Goal: Transaction & Acquisition: Book appointment/travel/reservation

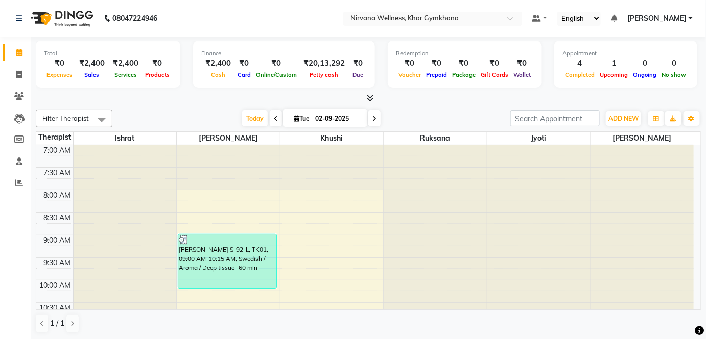
scroll to position [354, 0]
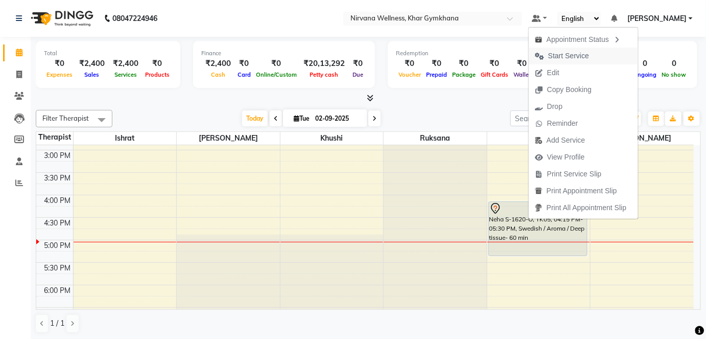
click at [561, 56] on span "Start Service" at bounding box center [568, 56] width 41 height 11
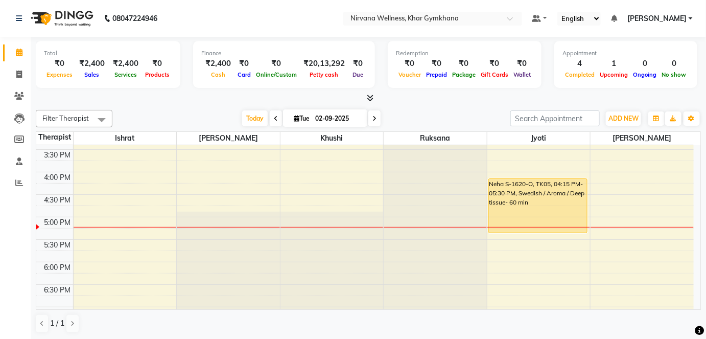
scroll to position [382, 0]
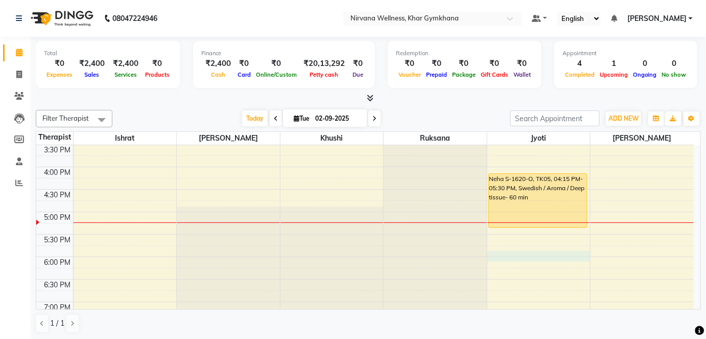
click at [501, 257] on div "7:00 AM 7:30 AM 8:00 AM 8:30 AM 9:00 AM 9:30 AM 10:00 AM 10:30 AM 11:00 AM 11:3…" at bounding box center [364, 122] width 657 height 718
select select "78895"
select select "tentative"
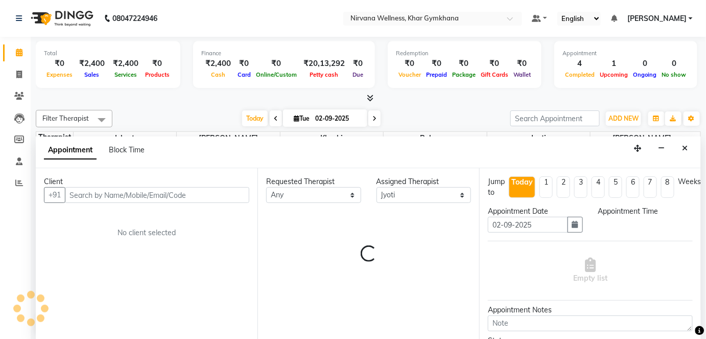
scroll to position [0, 0]
select select "1080"
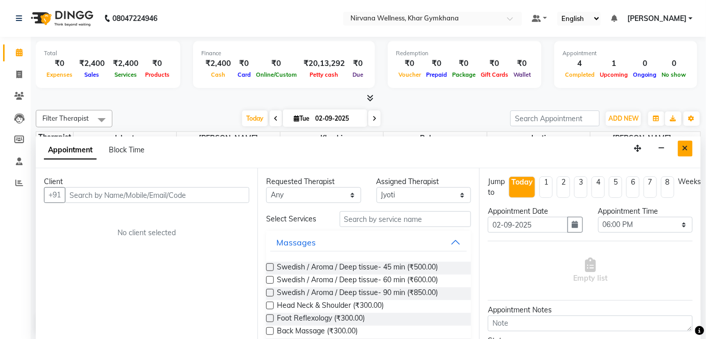
click at [685, 148] on icon "Close" at bounding box center [685, 148] width 6 height 7
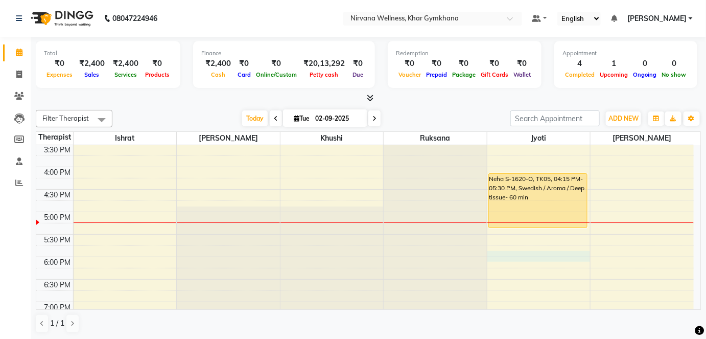
click at [495, 256] on div "7:00 AM 7:30 AM 8:00 AM 8:30 AM 9:00 AM 9:30 AM 10:00 AM 10:30 AM 11:00 AM 11:3…" at bounding box center [364, 122] width 657 height 718
select select "78895"
select select "1080"
select select "tentative"
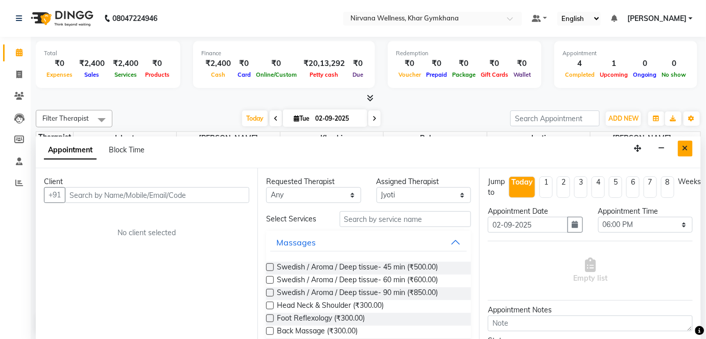
click at [687, 145] on icon "Close" at bounding box center [685, 148] width 6 height 7
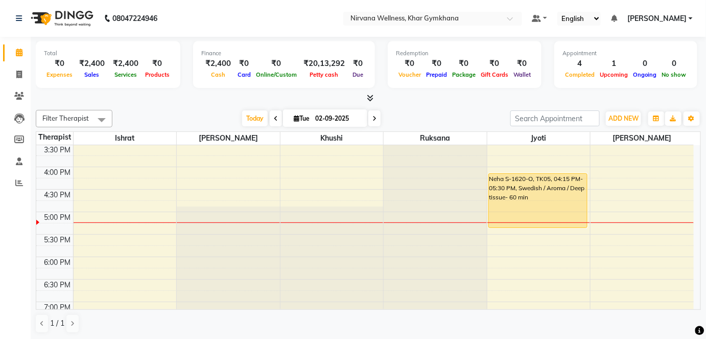
click at [492, 259] on div "7:00 AM 7:30 AM 8:00 AM 8:30 AM 9:00 AM 9:30 AM 10:00 AM 10:30 AM 11:00 AM 11:3…" at bounding box center [364, 122] width 657 height 718
select select "78895"
select select "tentative"
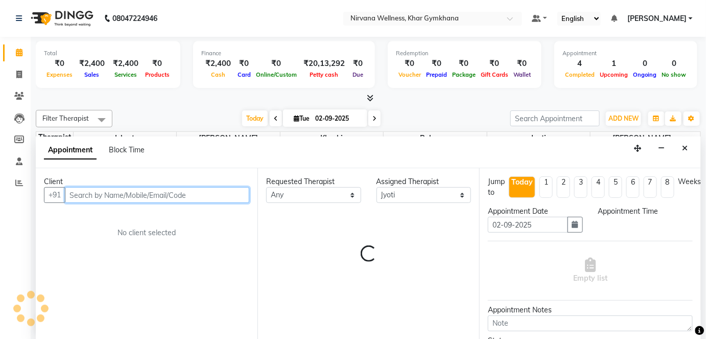
select select "1080"
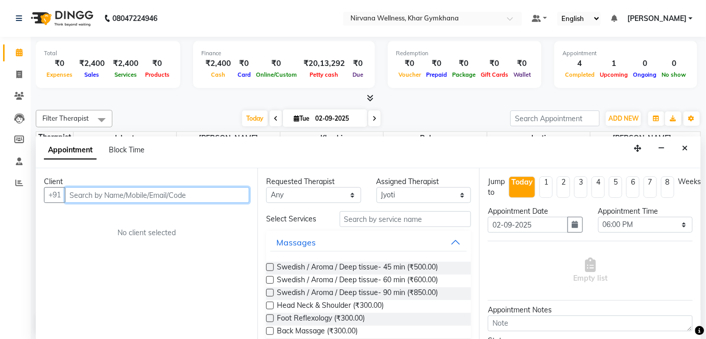
click at [171, 194] on input "text" at bounding box center [157, 195] width 184 height 16
click at [74, 191] on input "text" at bounding box center [157, 195] width 184 height 16
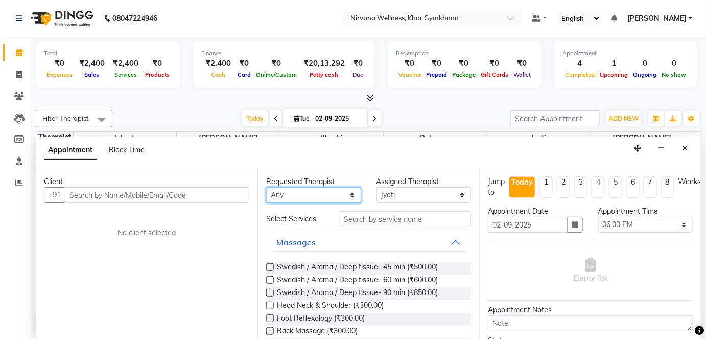
click at [276, 193] on select "Any [PERSON_NAME] Jyoti [PERSON_NAME] [PERSON_NAME]" at bounding box center [313, 195] width 95 height 16
click at [249, 19] on nav "08047224946 Select Location × Nirvana Wellness, Khar Gymkhana Default Panel My …" at bounding box center [353, 18] width 706 height 37
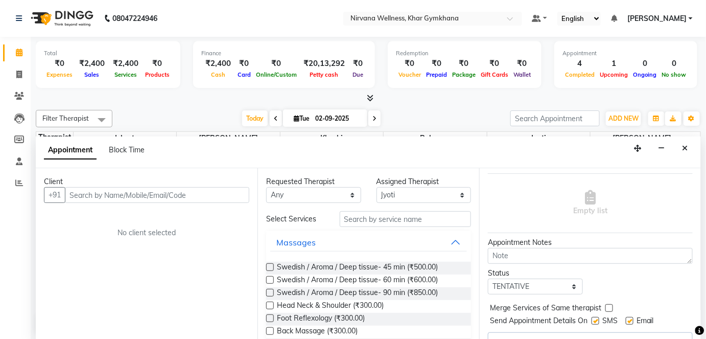
scroll to position [86, 0]
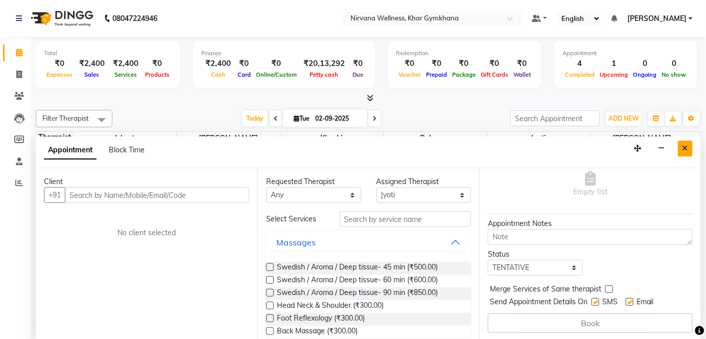
click at [682, 145] on button "Close" at bounding box center [685, 148] width 15 height 16
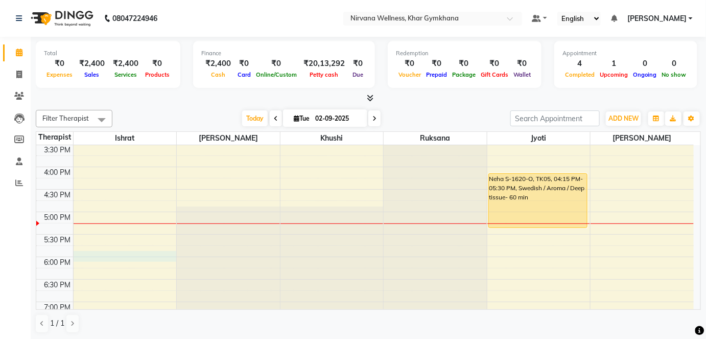
click at [127, 251] on div "7:00 AM 7:30 AM 8:00 AM 8:30 AM 9:00 AM 9:30 AM 10:00 AM 10:30 AM 11:00 AM 11:3…" at bounding box center [364, 122] width 657 height 718
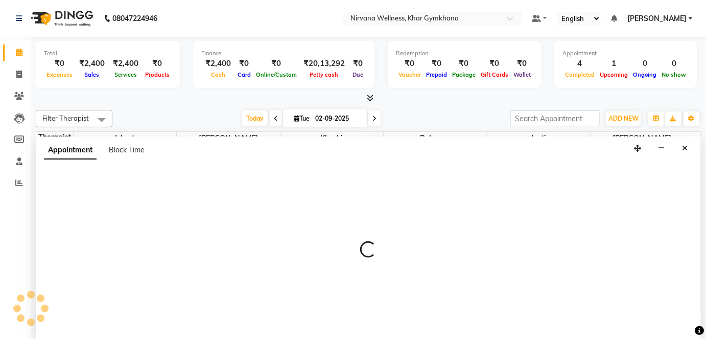
select select "67021"
select select "1080"
select select "tentative"
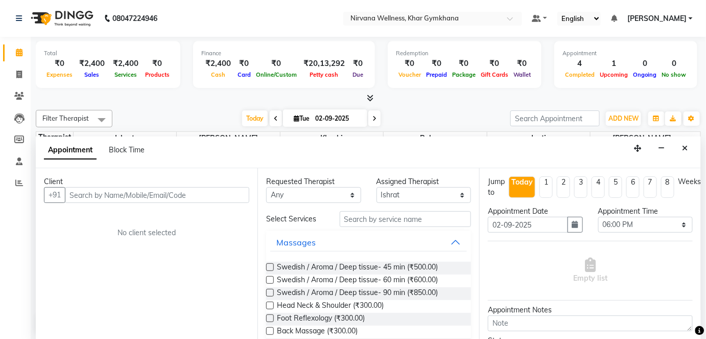
drag, startPoint x: 92, startPoint y: 186, endPoint x: 78, endPoint y: 207, distance: 24.9
click at [79, 206] on div "Client +91 No client selected" at bounding box center [147, 254] width 222 height 172
type input "g"
type input "s"
click at [683, 142] on button "Close" at bounding box center [685, 148] width 15 height 16
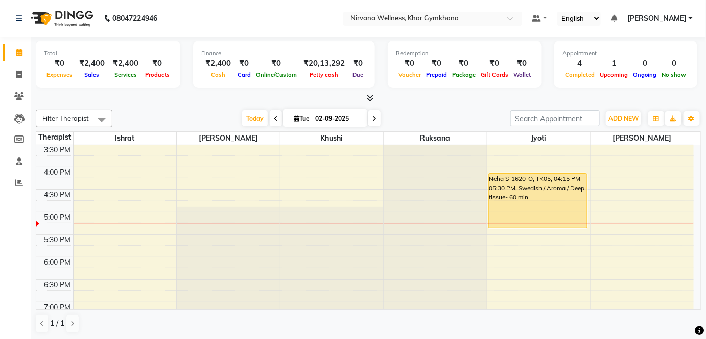
click at [368, 110] on span at bounding box center [374, 118] width 12 height 16
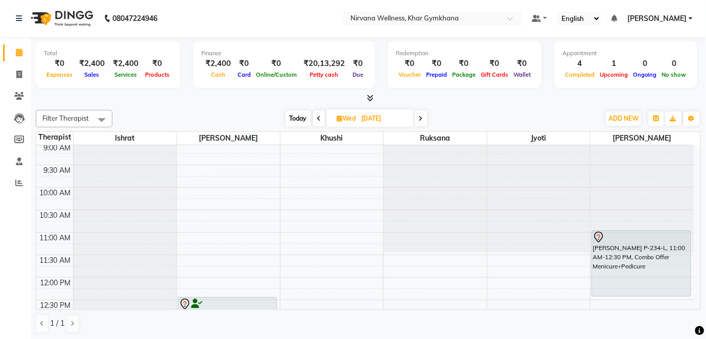
scroll to position [0, 0]
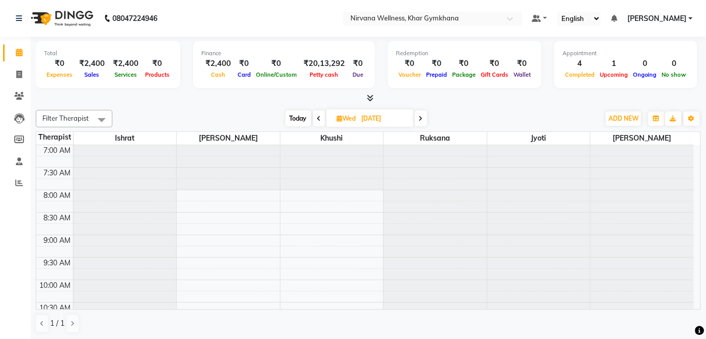
click at [316, 112] on span at bounding box center [319, 118] width 12 height 16
type input "02-09-2025"
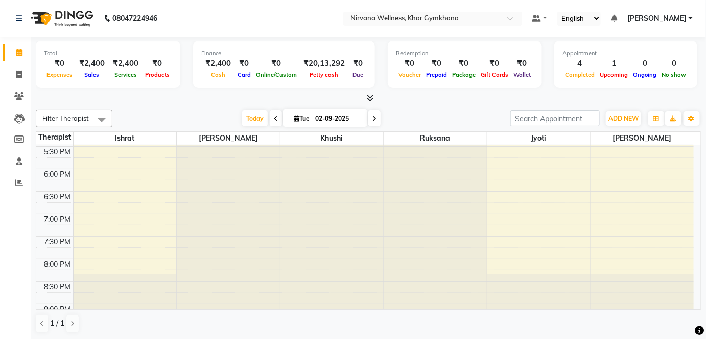
scroll to position [511, 0]
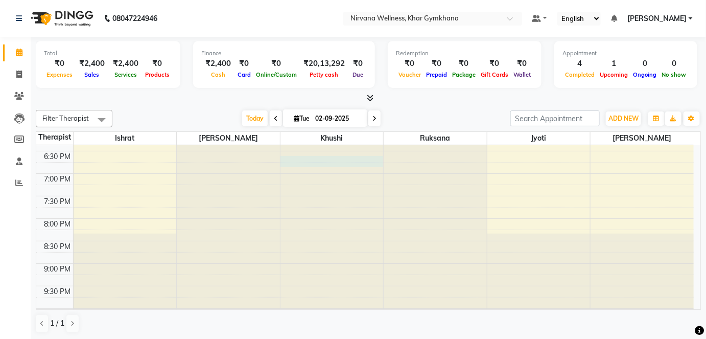
select select "68039"
select select "1125"
select select "tentative"
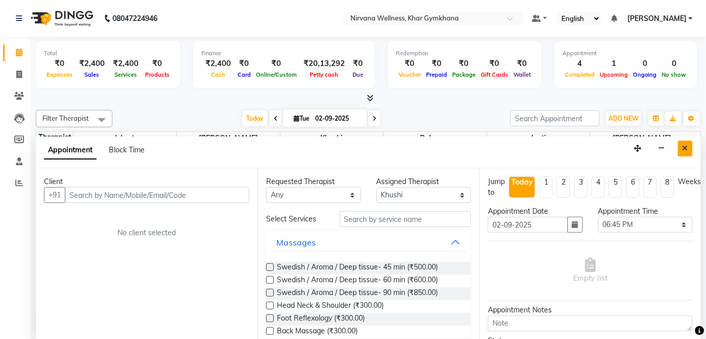
click at [686, 145] on icon "Close" at bounding box center [685, 148] width 6 height 7
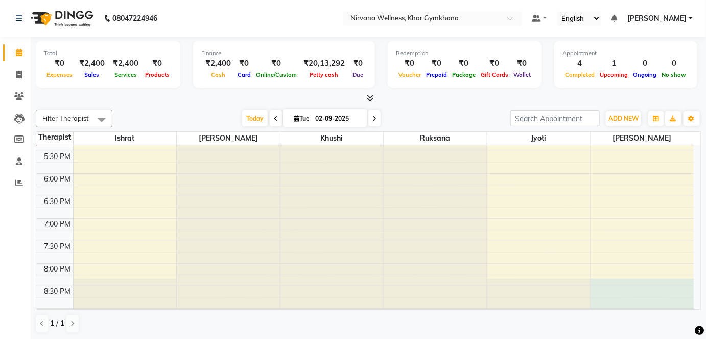
select select "79305"
select select "1200"
select select "tentative"
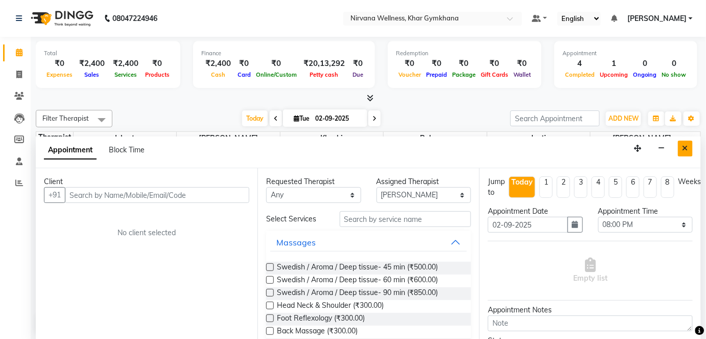
click at [686, 142] on button "Close" at bounding box center [685, 148] width 15 height 16
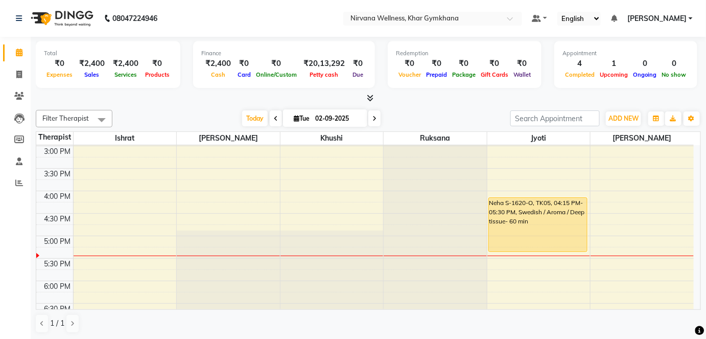
scroll to position [376, 0]
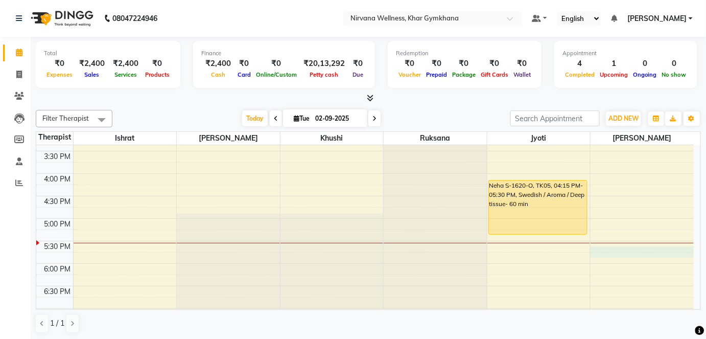
click at [609, 247] on div "7:00 AM 7:30 AM 8:00 AM 8:30 AM 9:00 AM 9:30 AM 10:00 AM 10:30 AM 11:00 AM 11:3…" at bounding box center [364, 128] width 657 height 718
select select "79305"
select select "tentative"
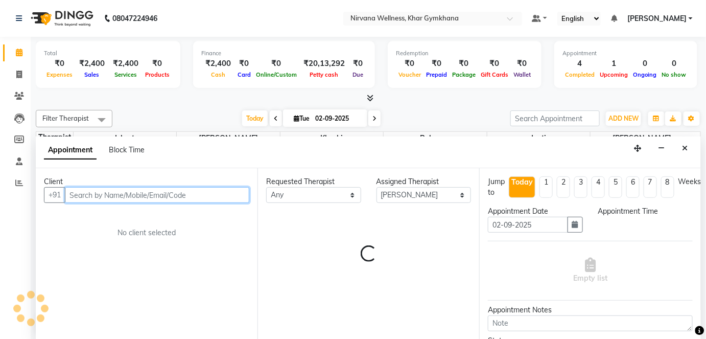
select select "1065"
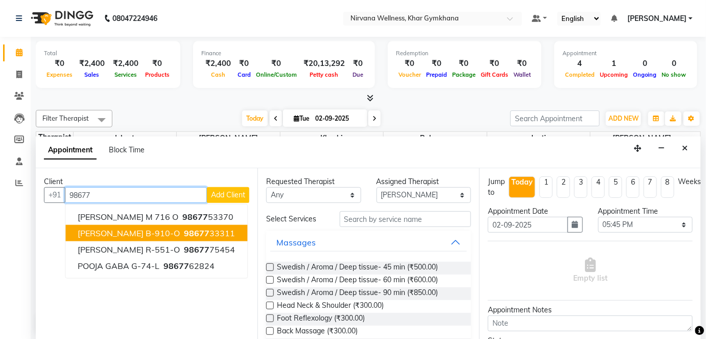
click at [170, 231] on span "[PERSON_NAME] B-910-O" at bounding box center [129, 233] width 102 height 10
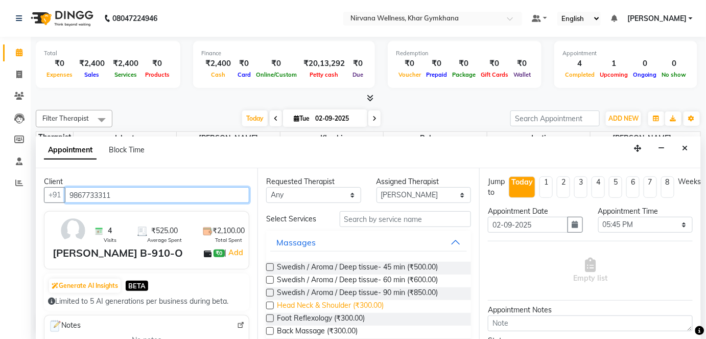
type input "9867733311"
click at [352, 302] on span "Head Neck & Shoulder (₹300.00)" at bounding box center [330, 306] width 107 height 13
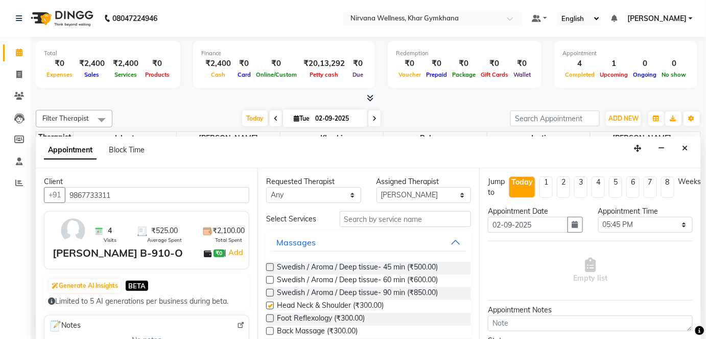
checkbox input "false"
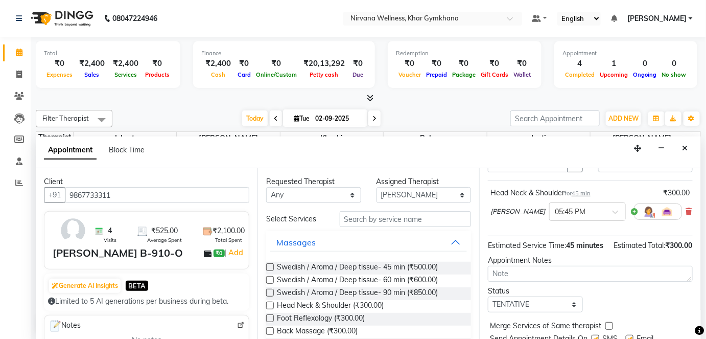
scroll to position [107, 0]
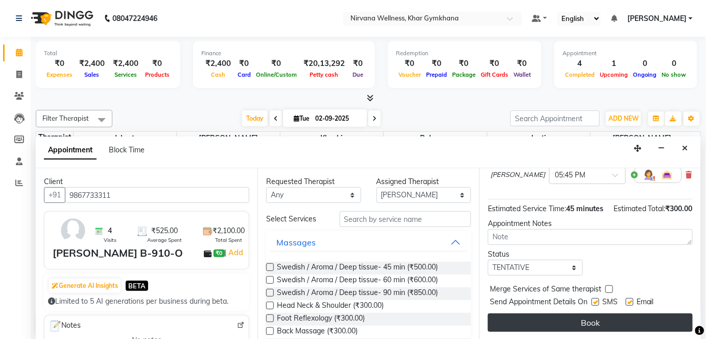
click at [568, 323] on button "Book" at bounding box center [590, 322] width 205 height 18
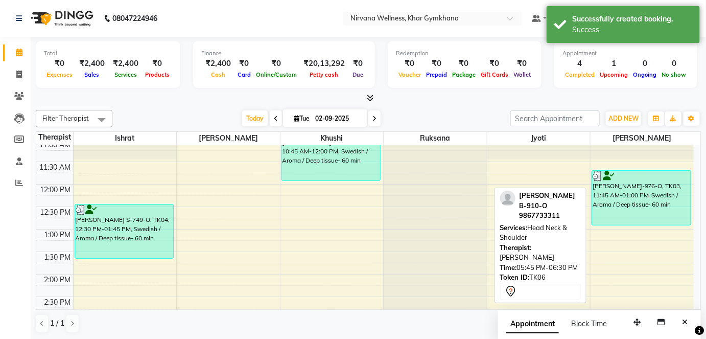
scroll to position [371, 0]
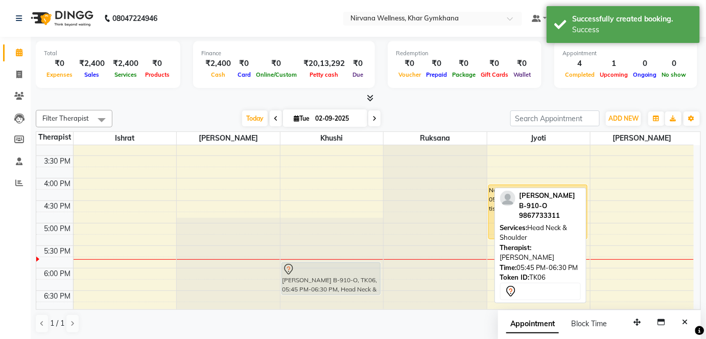
drag, startPoint x: 606, startPoint y: 265, endPoint x: 340, endPoint y: 271, distance: 265.6
click at [340, 271] on tr "[PERSON_NAME] S-749-O, TK04, 12:30 PM-01:45 PM, Swedish / Aroma / Deep tissue- …" at bounding box center [364, 133] width 657 height 718
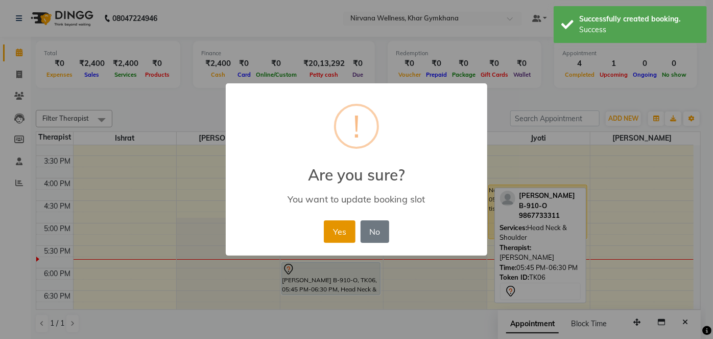
click at [332, 230] on button "Yes" at bounding box center [339, 231] width 31 height 22
